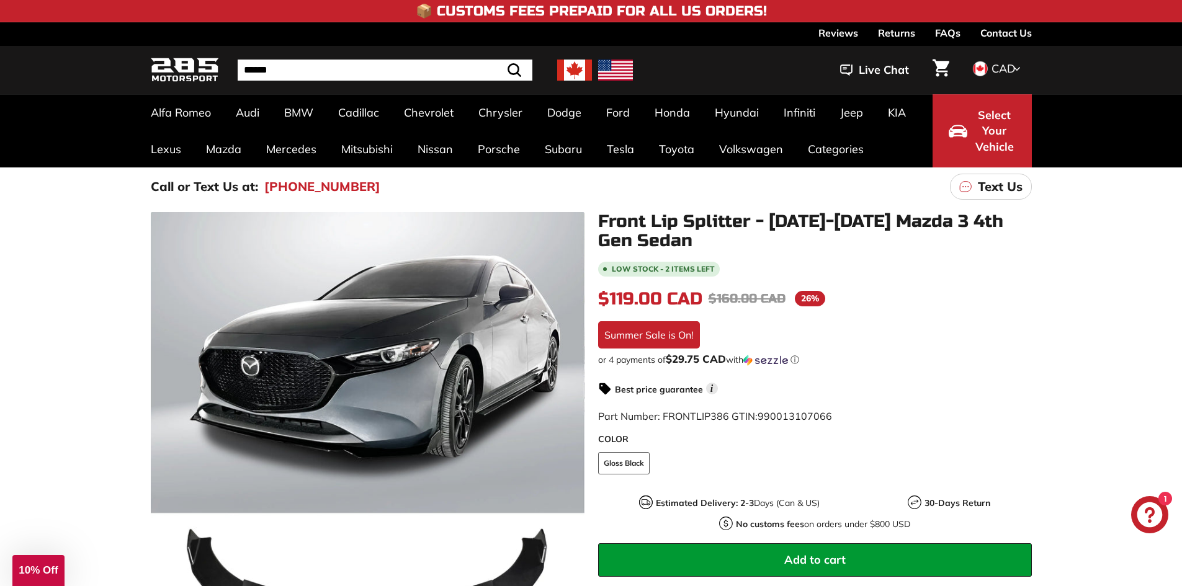
click at [316, 67] on div "Close dialog UNLOCK 10% Off Sign up to receive 10% off your first order and exc…" at bounding box center [591, 293] width 1182 height 586
click at [321, 69] on input "Search" at bounding box center [385, 70] width 295 height 21
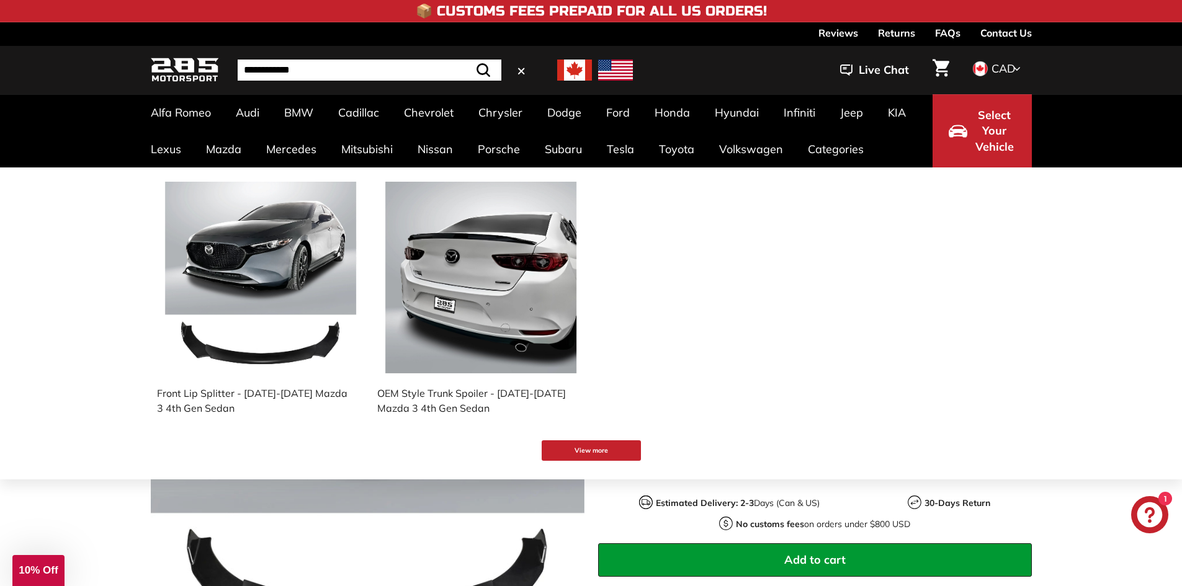
type input "**********"
click at [504, 349] on img at bounding box center [480, 277] width 191 height 191
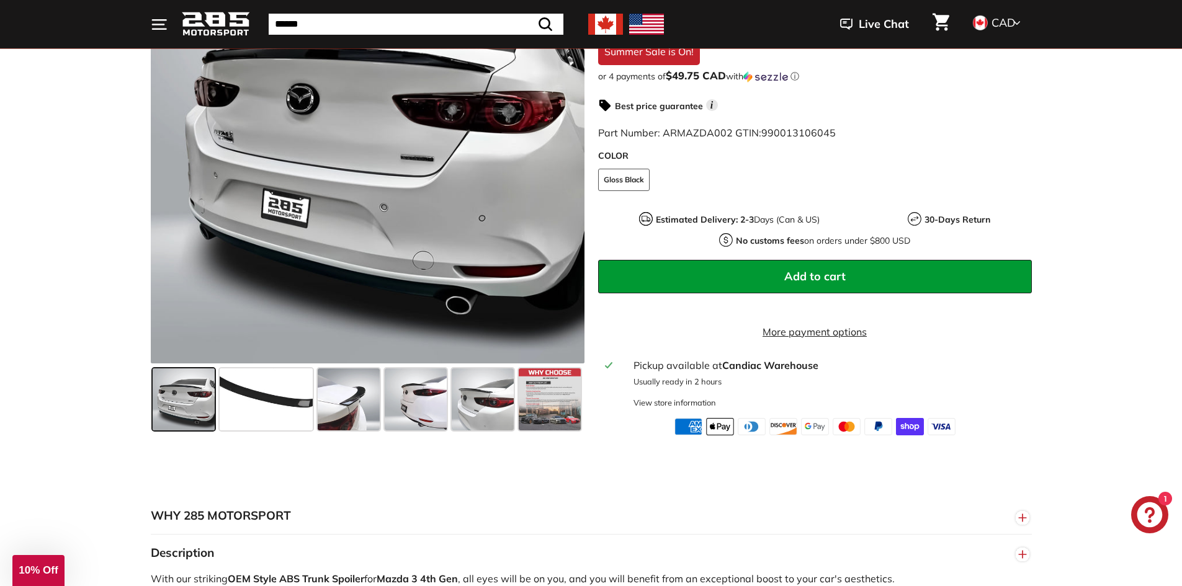
scroll to position [372, 0]
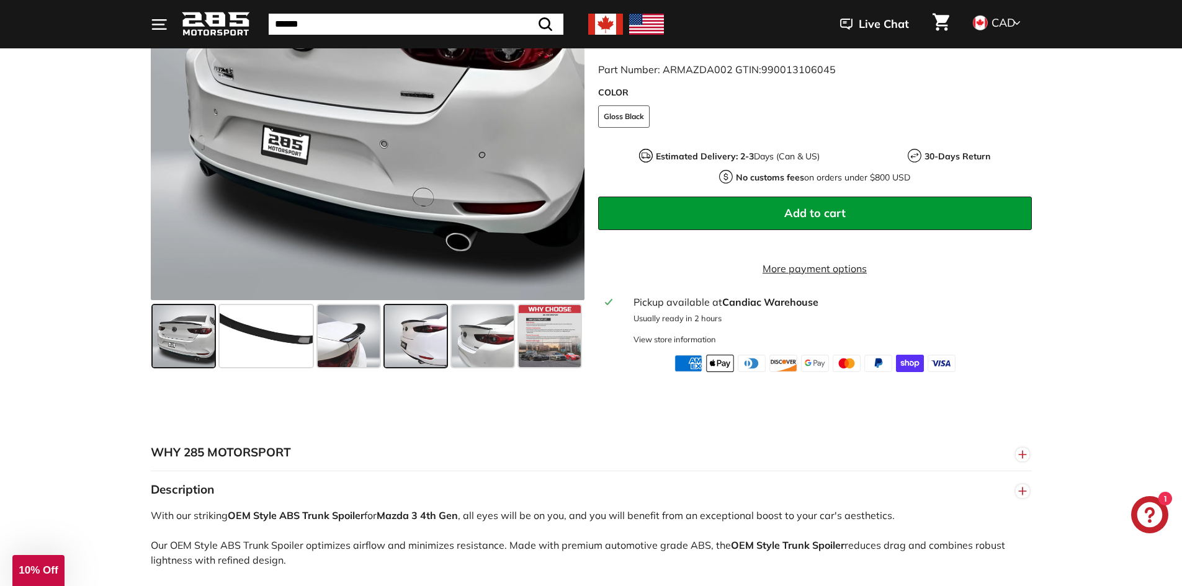
click at [411, 348] on span at bounding box center [416, 336] width 62 height 62
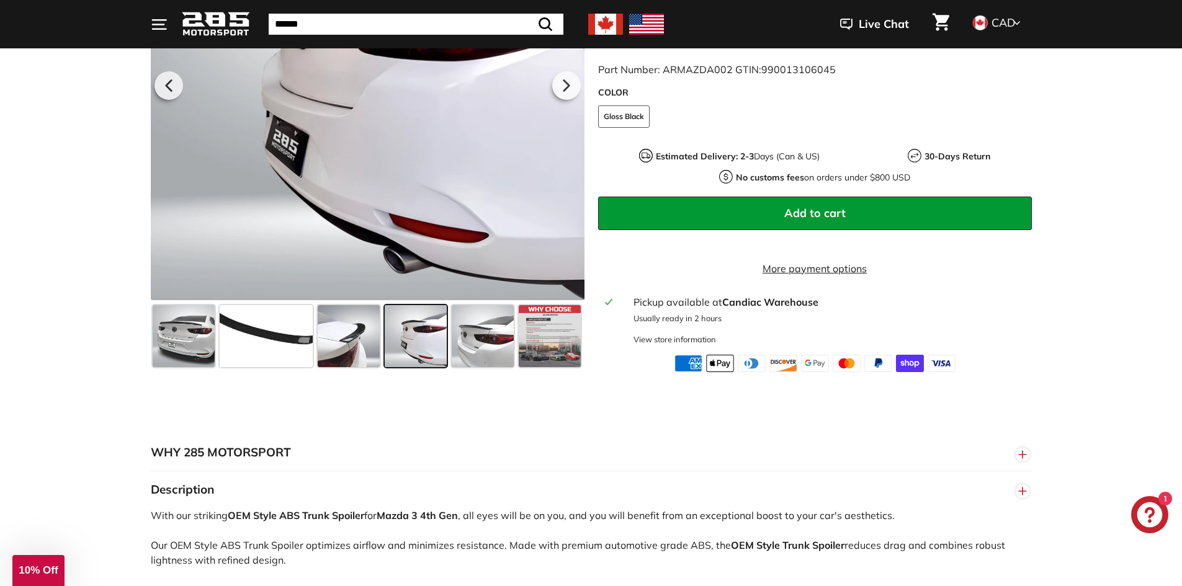
scroll to position [186, 0]
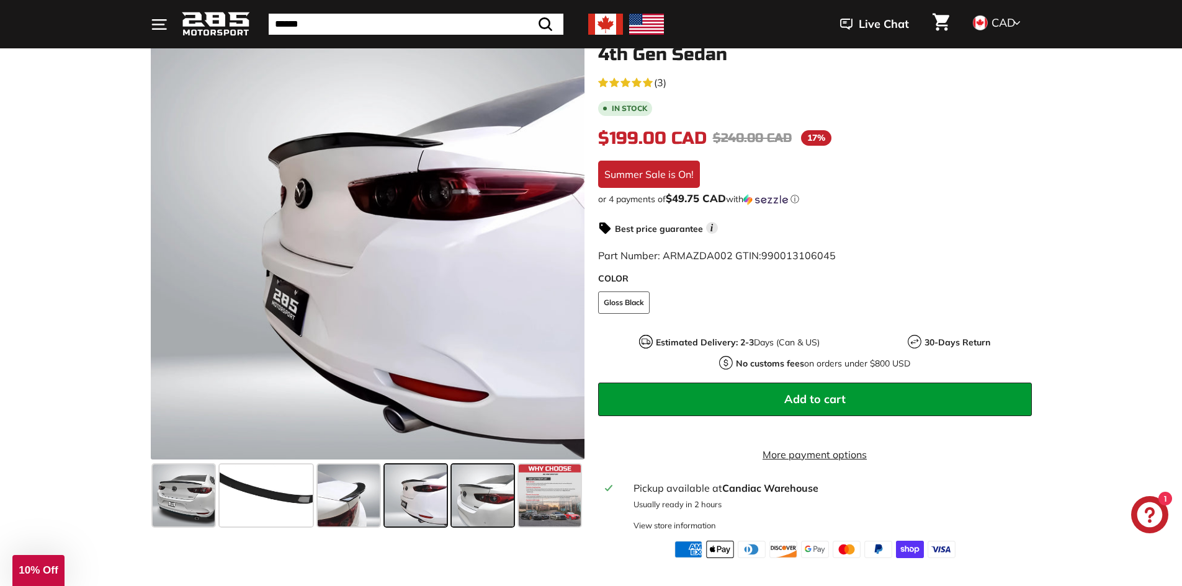
click at [479, 483] on span at bounding box center [483, 496] width 62 height 62
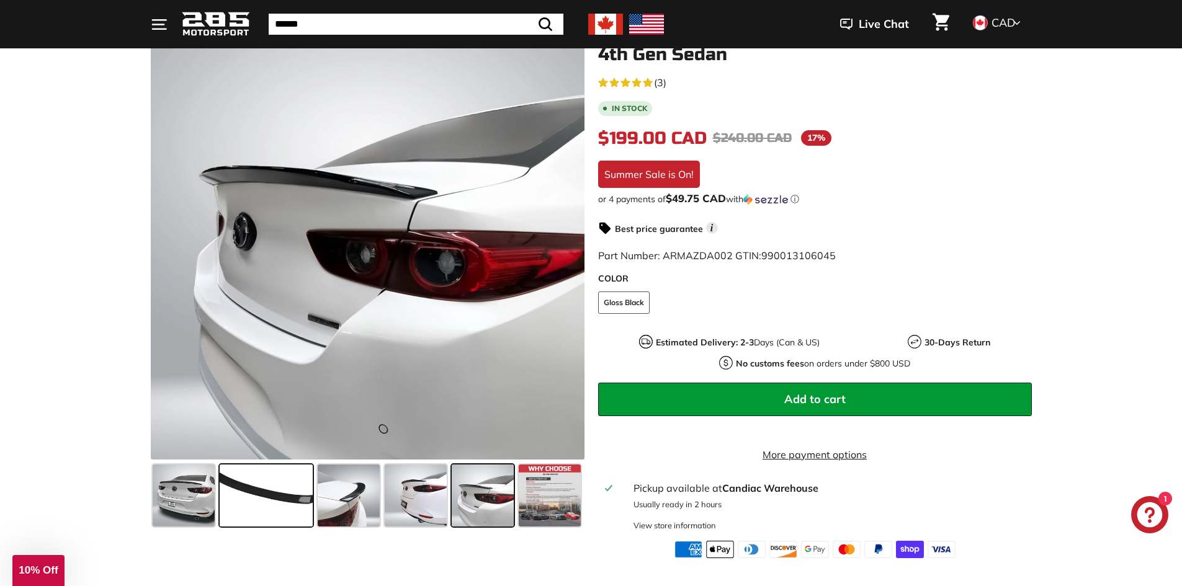
click at [267, 475] on span at bounding box center [266, 496] width 93 height 62
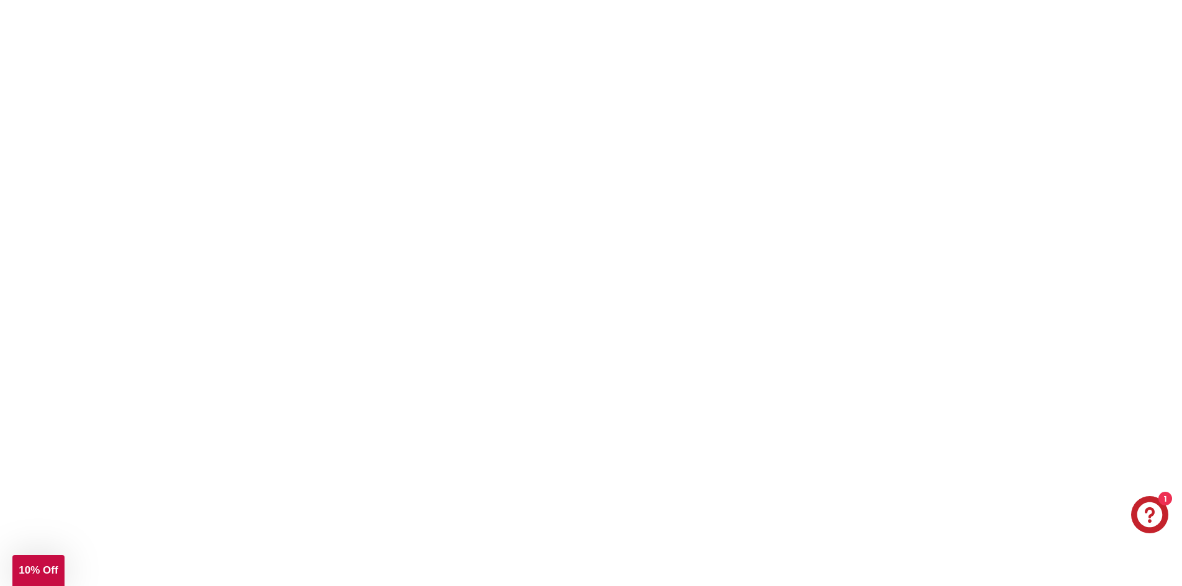
scroll to position [2109, 0]
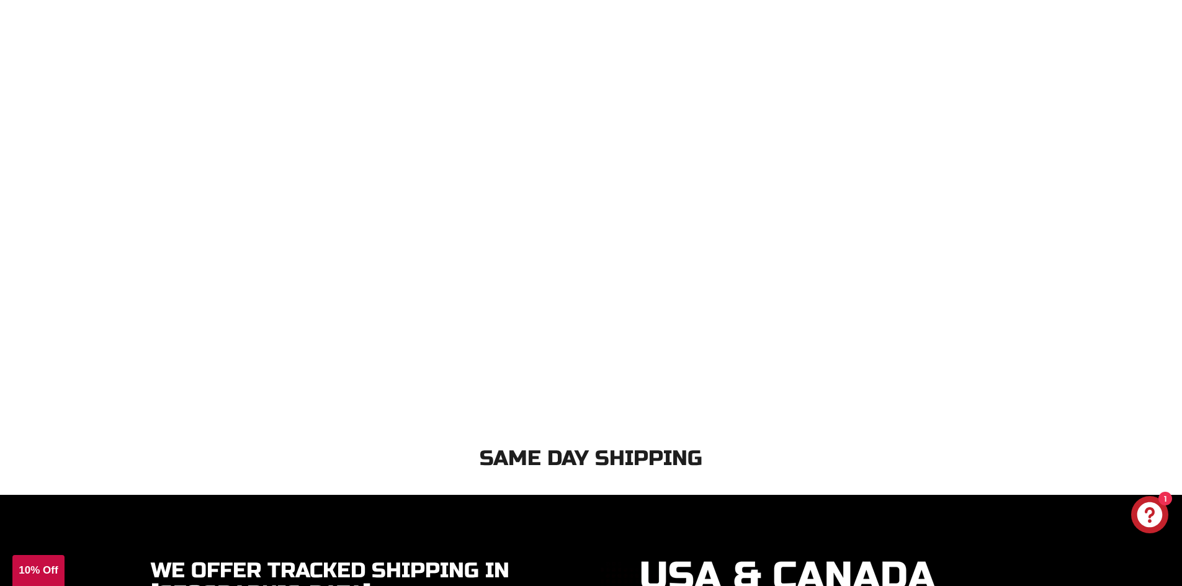
scroll to position [2605, 0]
